Goal: Navigation & Orientation: Find specific page/section

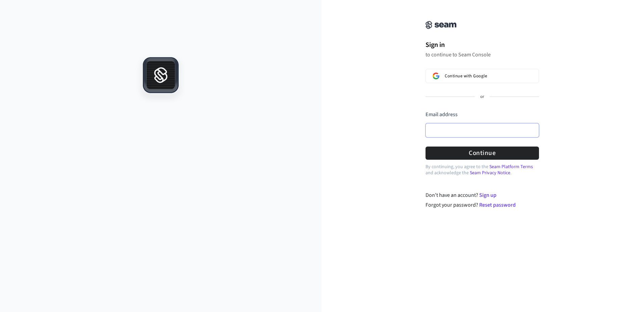
click at [476, 134] on input "Email address" at bounding box center [482, 130] width 113 height 14
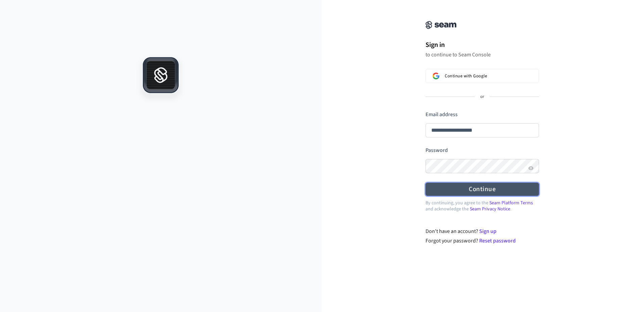
click at [480, 191] on button "Continue" at bounding box center [482, 189] width 113 height 13
type input "**********"
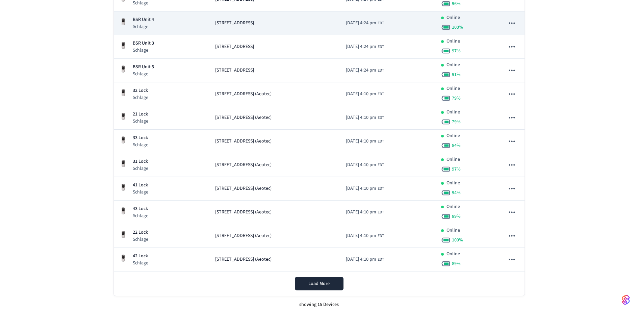
scroll to position [204, 0]
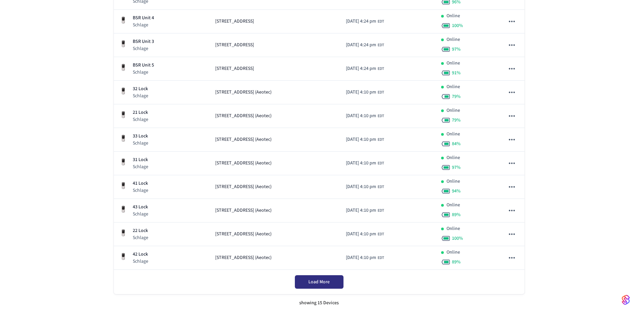
click at [320, 284] on span "Load More" at bounding box center [318, 282] width 21 height 7
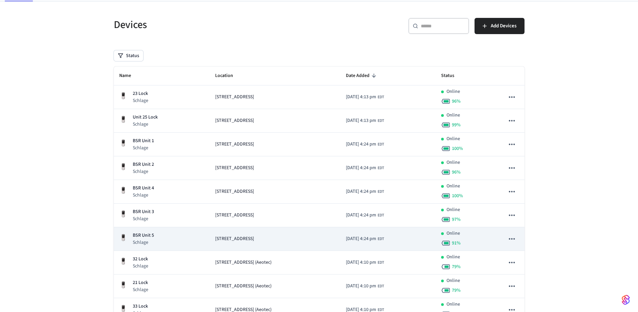
scroll to position [0, 0]
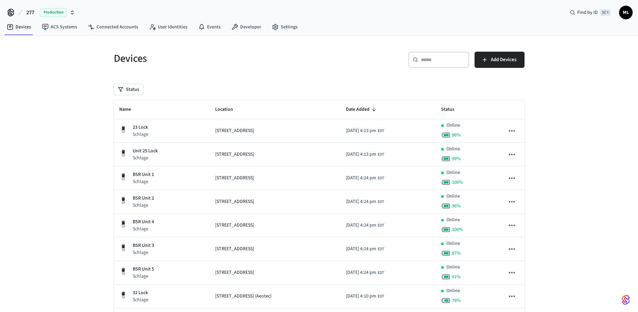
click at [562, 203] on div "Devices ​ ​ Add Devices Status Name Location Date Added Status 23 Lock Schlage …" at bounding box center [319, 275] width 638 height 481
